Goal: Find specific page/section: Find specific page/section

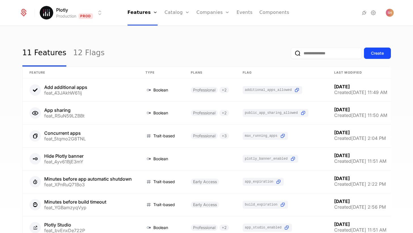
click at [83, 14] on html "Plotly Production Prod Features Features Flags Catalog Plans Add Ons Configurat…" at bounding box center [206, 116] width 413 height 233
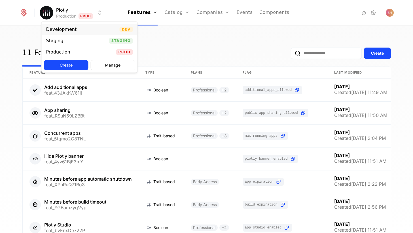
click at [69, 30] on div "Development" at bounding box center [61, 29] width 31 height 5
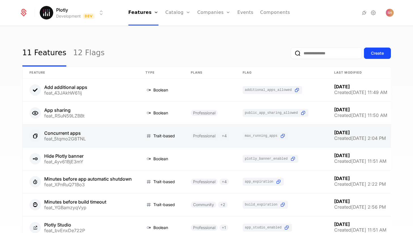
click at [67, 133] on link at bounding box center [81, 136] width 116 height 23
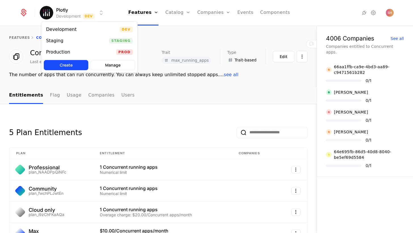
click at [99, 13] on html "Plotly Development Dev Features Features Flags Catalog Plans Add Ons Configurat…" at bounding box center [206, 116] width 413 height 233
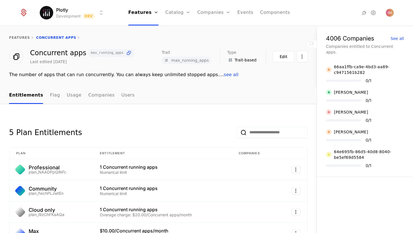
click at [103, 10] on html "Plotly Development Dev Features Features Flags Catalog Plans Add Ons Configurat…" at bounding box center [206, 116] width 413 height 233
click at [18, 37] on link "features" at bounding box center [19, 38] width 21 height 4
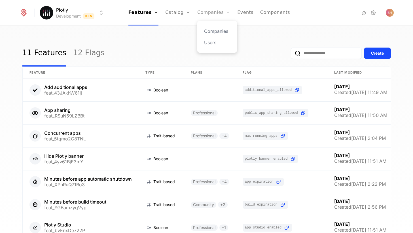
click at [216, 15] on link "Companies" at bounding box center [213, 12] width 33 height 25
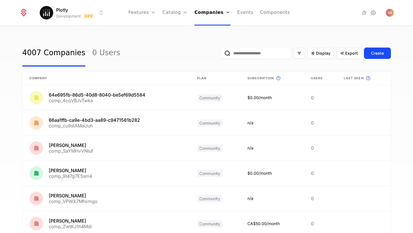
click at [257, 56] on input "email" at bounding box center [255, 53] width 71 height 11
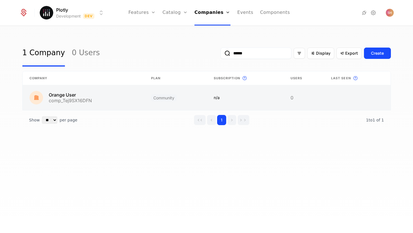
type input "******"
click at [206, 96] on link at bounding box center [175, 97] width 63 height 25
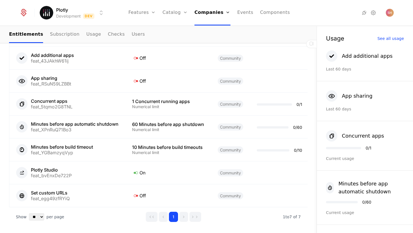
scroll to position [303, 0]
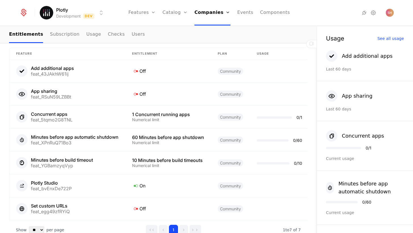
scroll to position [284, 0]
